Goal: Information Seeking & Learning: Check status

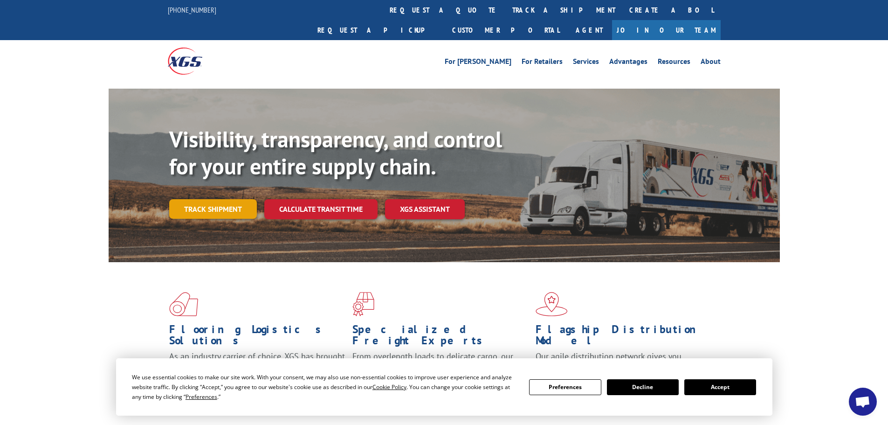
click at [221, 199] on link "Track shipment" at bounding box center [213, 209] width 88 height 20
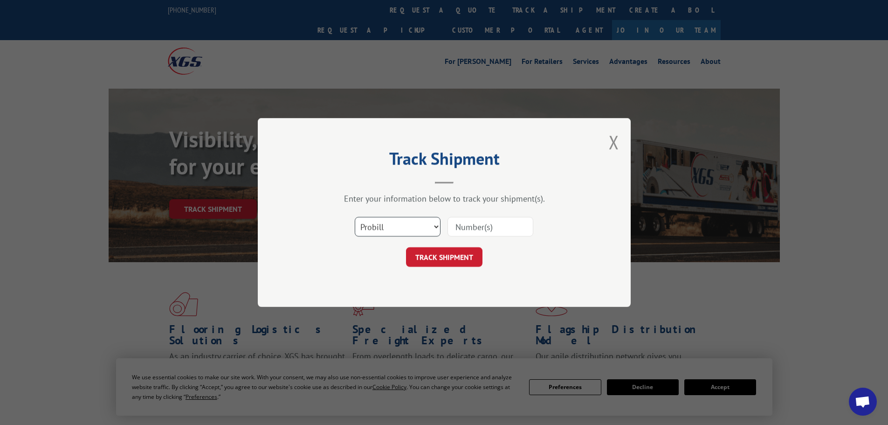
click at [414, 233] on select "Select category... Probill BOL PO" at bounding box center [398, 227] width 86 height 20
select select "bol"
click at [355, 217] on select "Select category... Probill BOL PO" at bounding box center [398, 227] width 86 height 20
click at [477, 230] on input at bounding box center [490, 227] width 86 height 20
paste input "5519749"
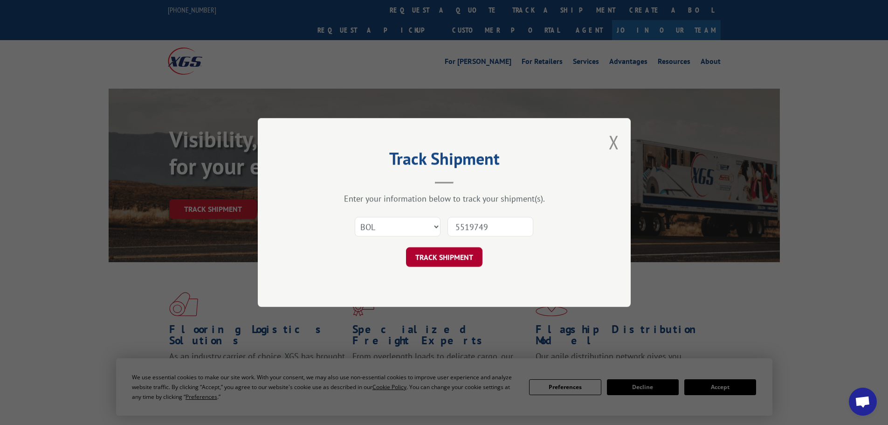
type input "5519749"
click at [446, 254] on button "TRACK SHIPMENT" at bounding box center [444, 257] width 76 height 20
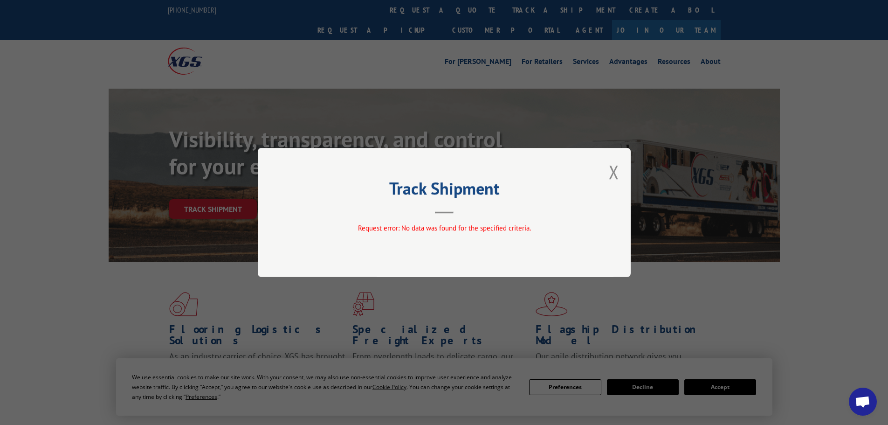
click at [611, 170] on button "Close modal" at bounding box center [614, 171] width 10 height 25
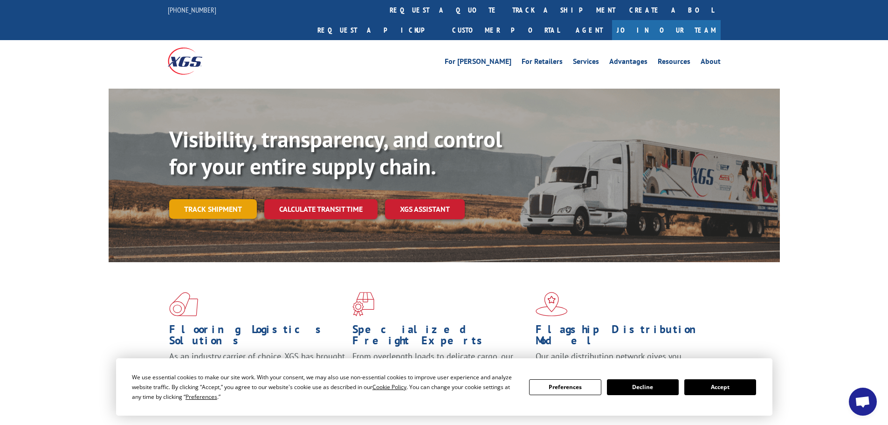
click at [240, 199] on link "Track shipment" at bounding box center [213, 209] width 88 height 20
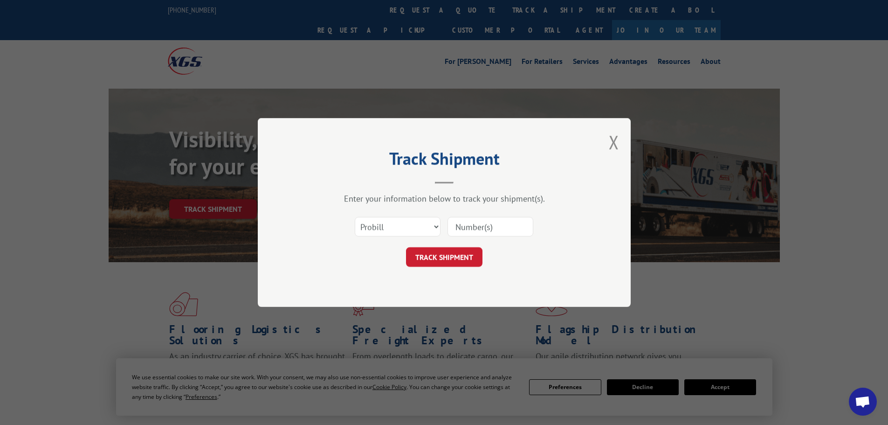
click at [467, 228] on input at bounding box center [490, 227] width 86 height 20
paste input "1ZE96R110320914926"
type input "1ZE96R110320914926"
click at [458, 254] on button "TRACK SHIPMENT" at bounding box center [444, 257] width 76 height 20
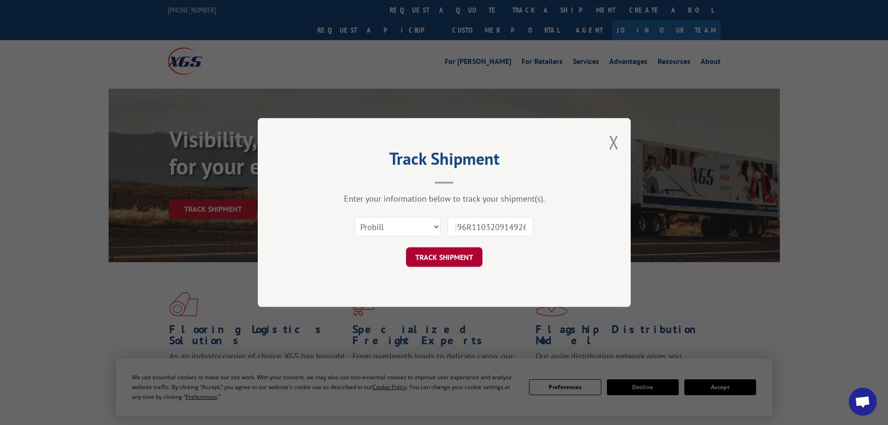
scroll to position [0, 0]
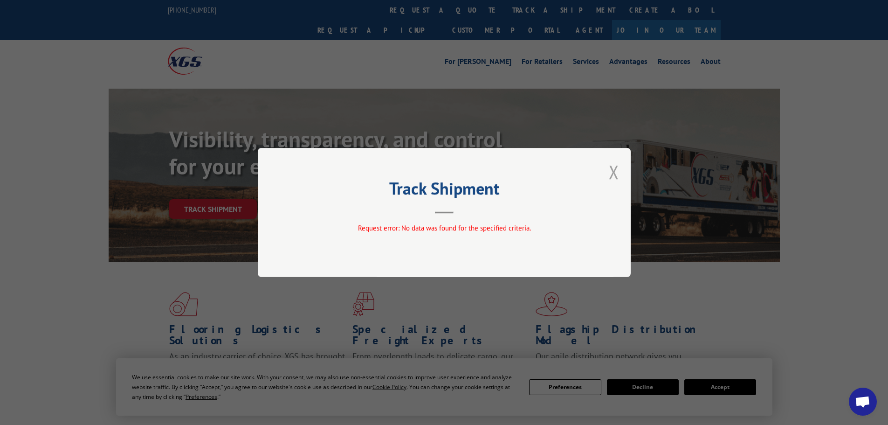
click at [616, 172] on button "Close modal" at bounding box center [614, 171] width 10 height 25
